Goal: Task Accomplishment & Management: Manage account settings

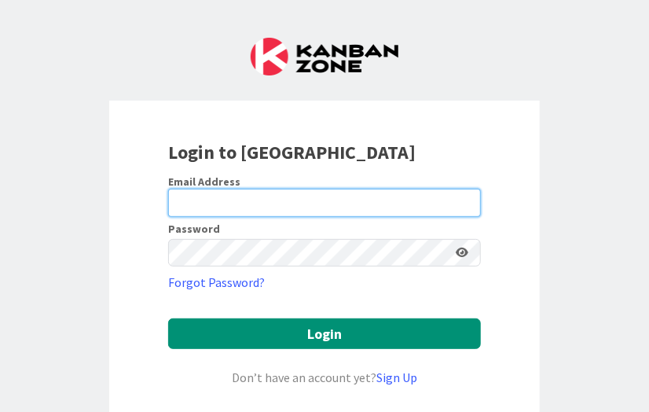
click at [206, 203] on input "email" at bounding box center [324, 203] width 313 height 28
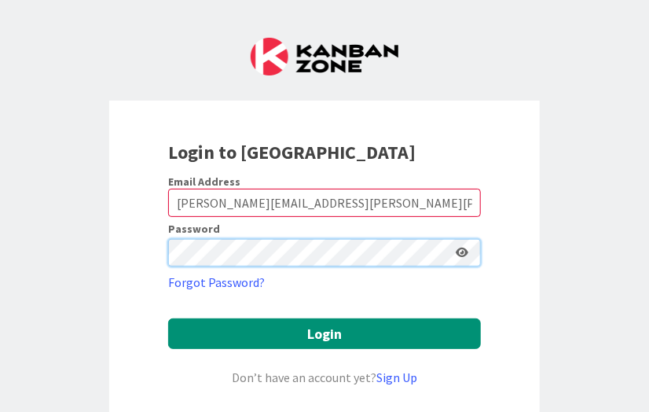
click at [168, 318] on button "Login" at bounding box center [324, 333] width 313 height 31
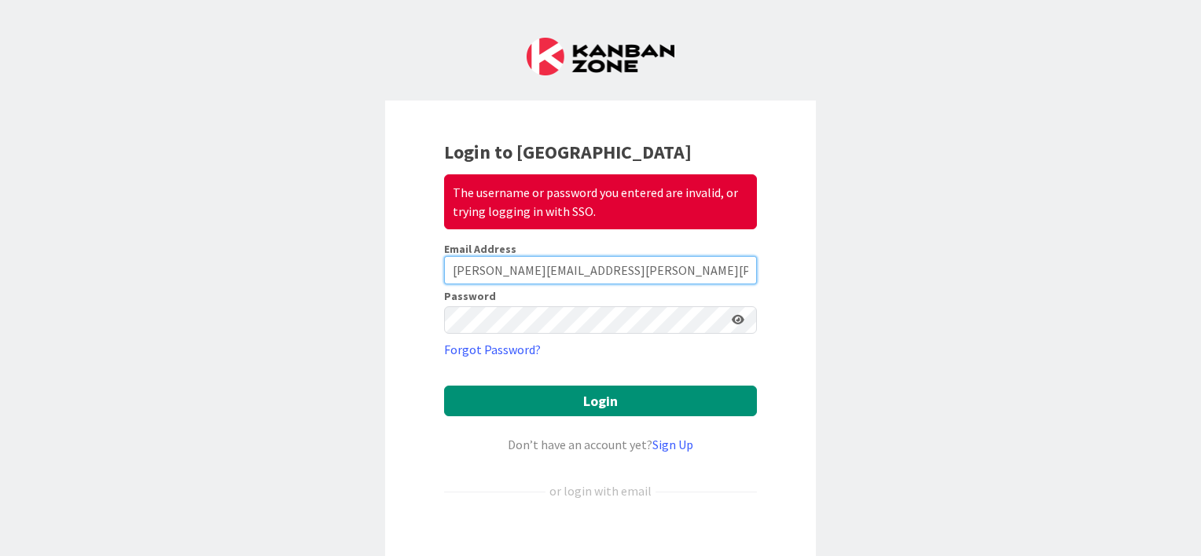
click at [471, 269] on input "[PERSON_NAME][EMAIL_ADDRESS][PERSON_NAME][PERSON_NAME][DOMAIN_NAME]" at bounding box center [600, 270] width 313 height 28
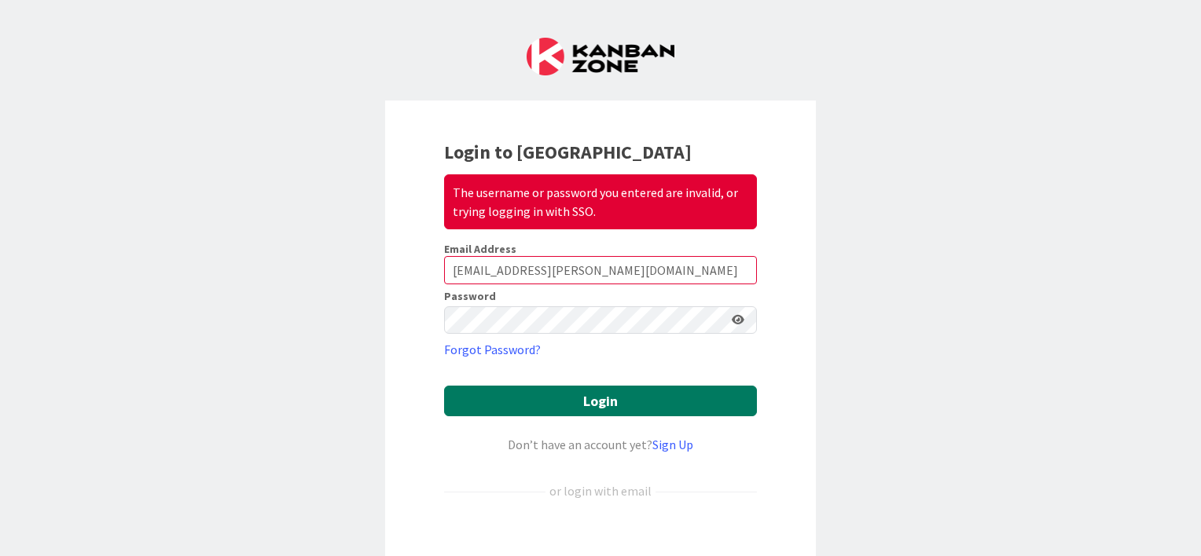
click at [584, 399] on button "Login" at bounding box center [600, 401] width 313 height 31
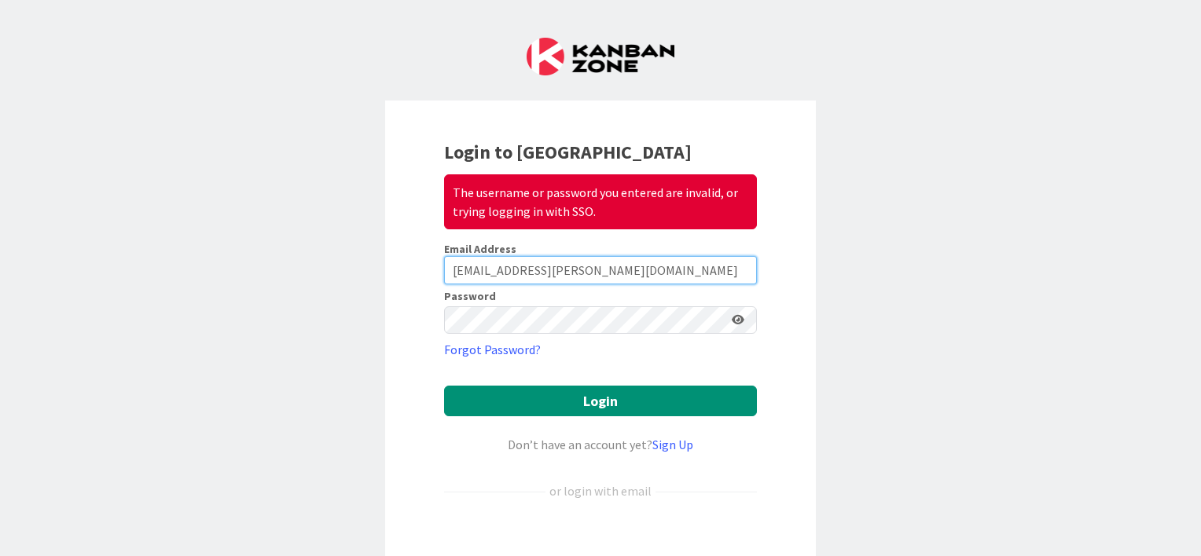
click at [453, 267] on input "[EMAIL_ADDRESS][PERSON_NAME][DOMAIN_NAME]" at bounding box center [600, 270] width 313 height 28
click at [648, 318] on icon at bounding box center [738, 319] width 13 height 11
click at [648, 318] on icon at bounding box center [737, 319] width 14 height 11
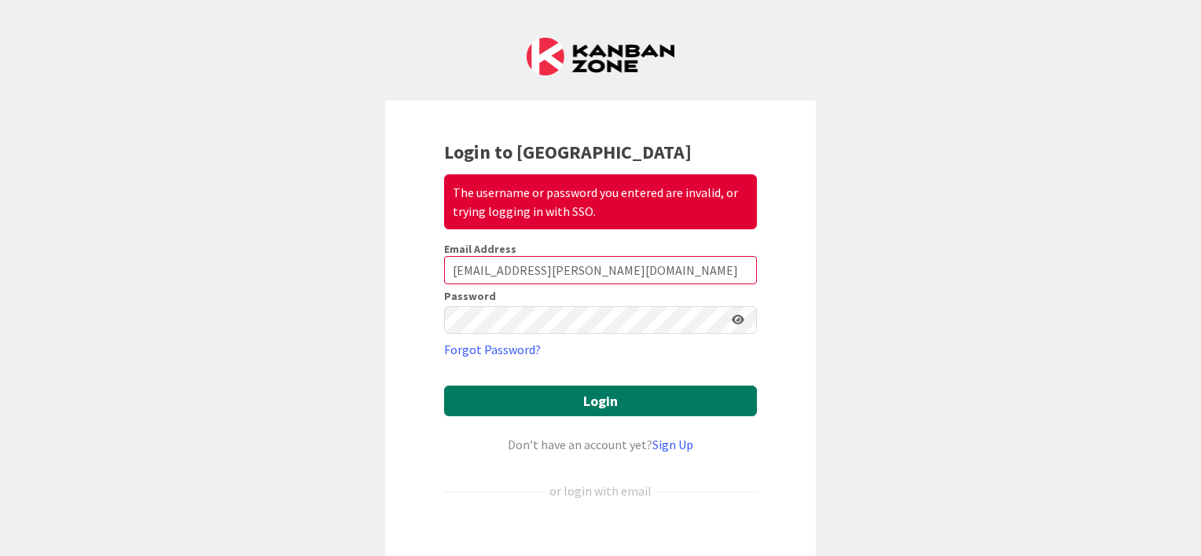
click at [610, 398] on button "Login" at bounding box center [600, 401] width 313 height 31
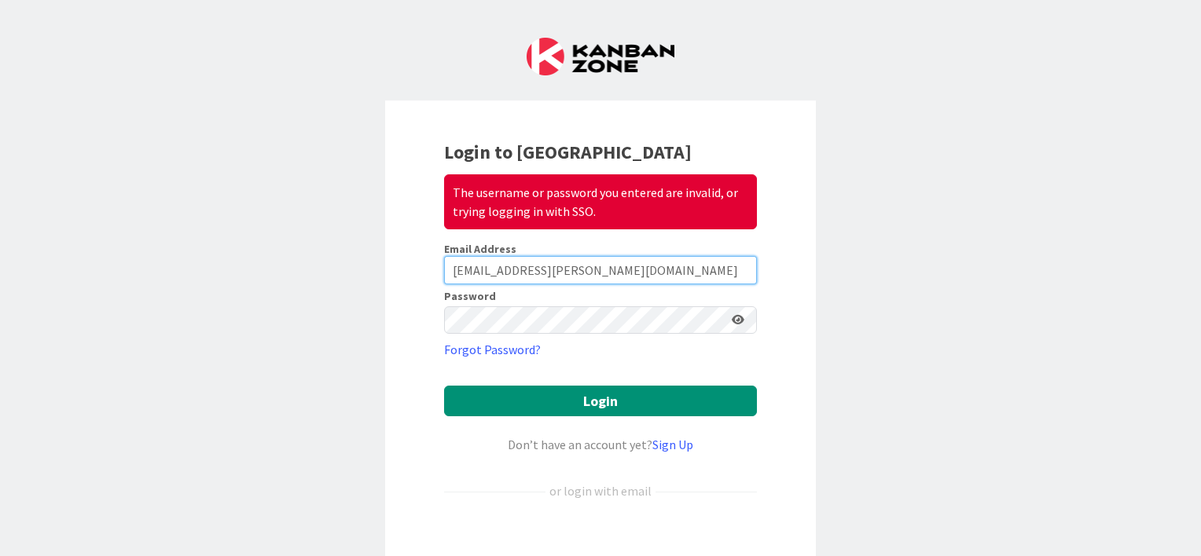
click at [453, 267] on input "[EMAIL_ADDRESS][PERSON_NAME][DOMAIN_NAME]" at bounding box center [600, 270] width 313 height 28
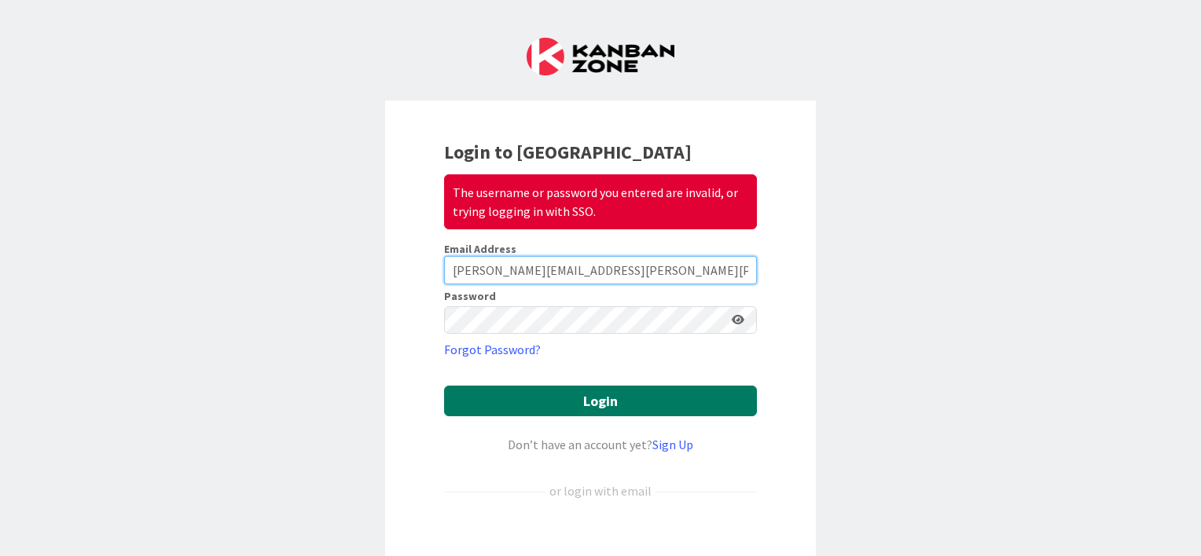
type input "[PERSON_NAME][EMAIL_ADDRESS][PERSON_NAME][PERSON_NAME][DOMAIN_NAME]"
click at [598, 398] on button "Login" at bounding box center [600, 401] width 313 height 31
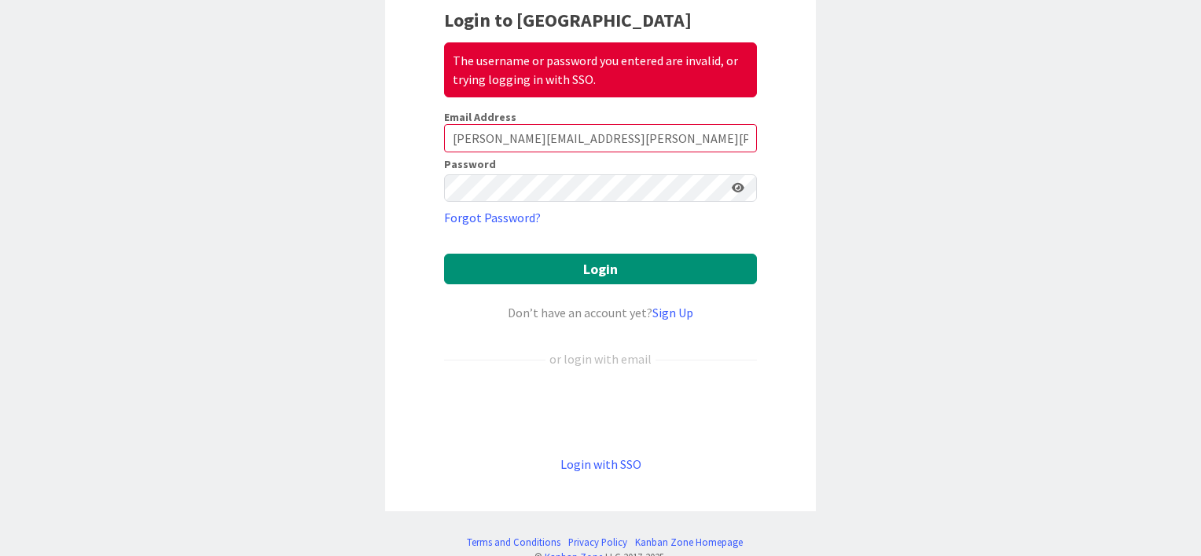
scroll to position [163, 0]
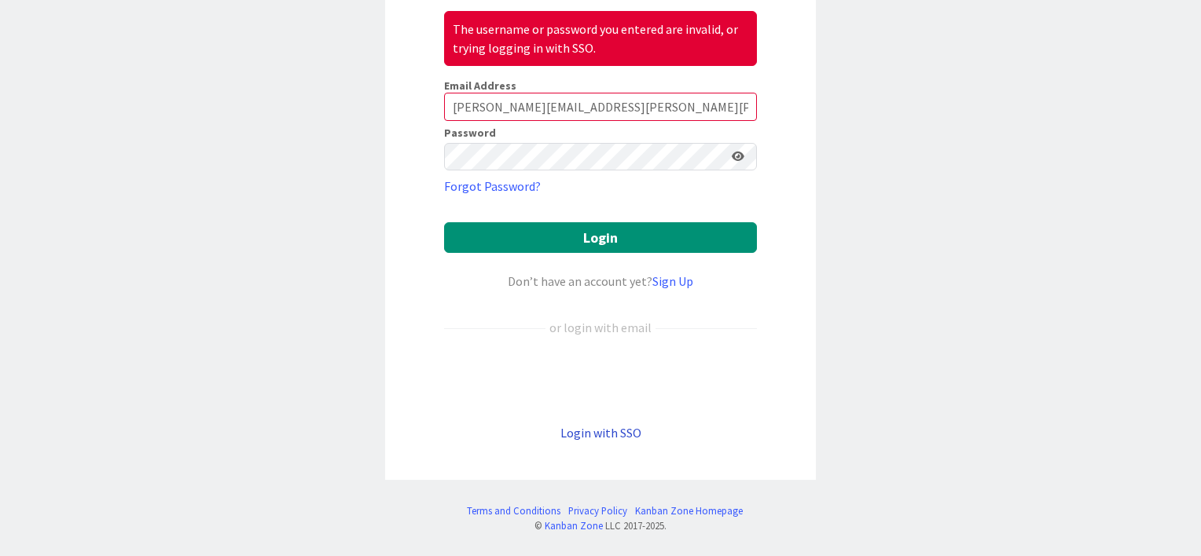
click at [617, 411] on link "Login with SSO" at bounding box center [600, 433] width 81 height 16
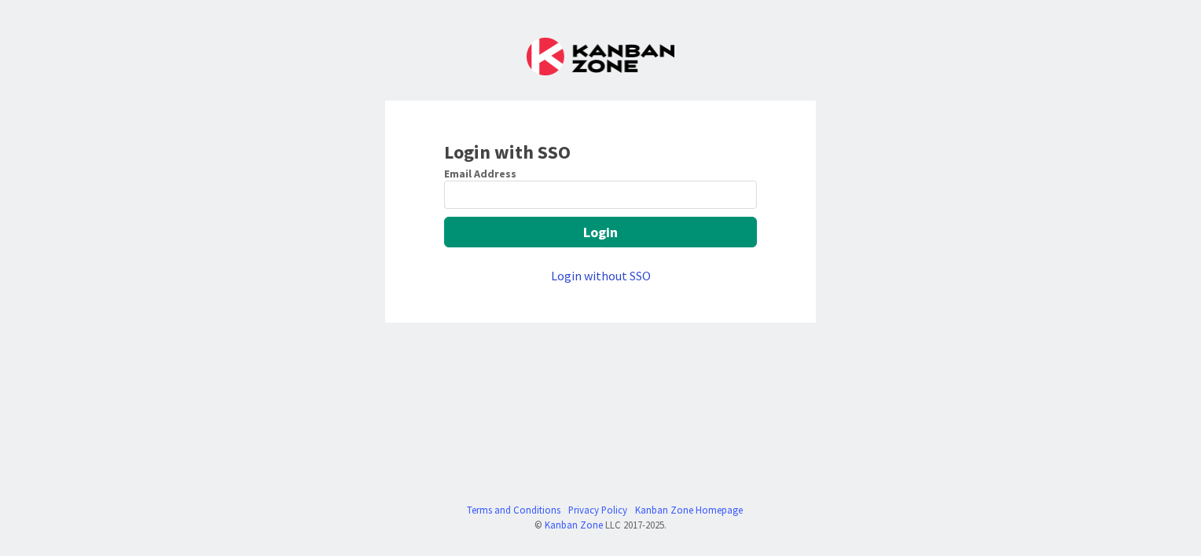
click at [601, 278] on link "Login without SSO" at bounding box center [601, 276] width 100 height 16
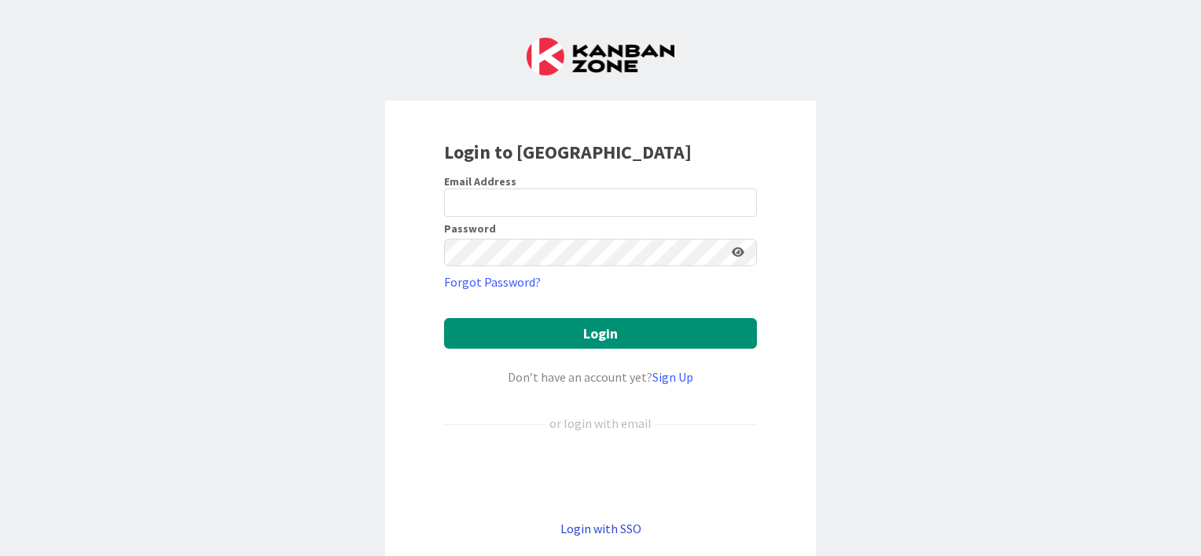
click at [593, 411] on link "Login with SSO" at bounding box center [600, 529] width 81 height 16
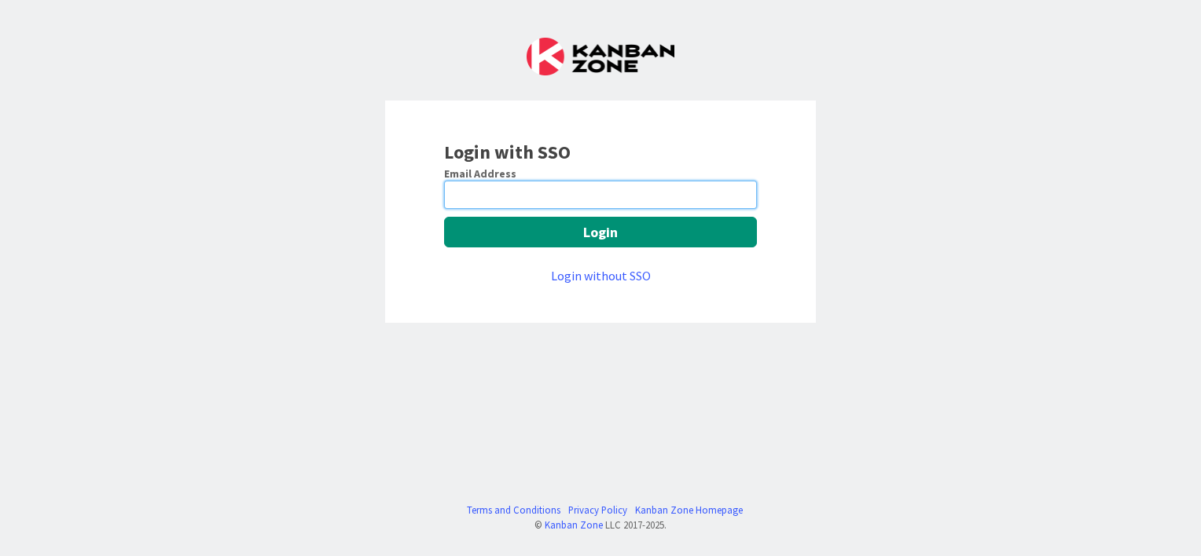
click at [567, 200] on input "email" at bounding box center [600, 195] width 313 height 28
